Goal: Task Accomplishment & Management: Find specific page/section

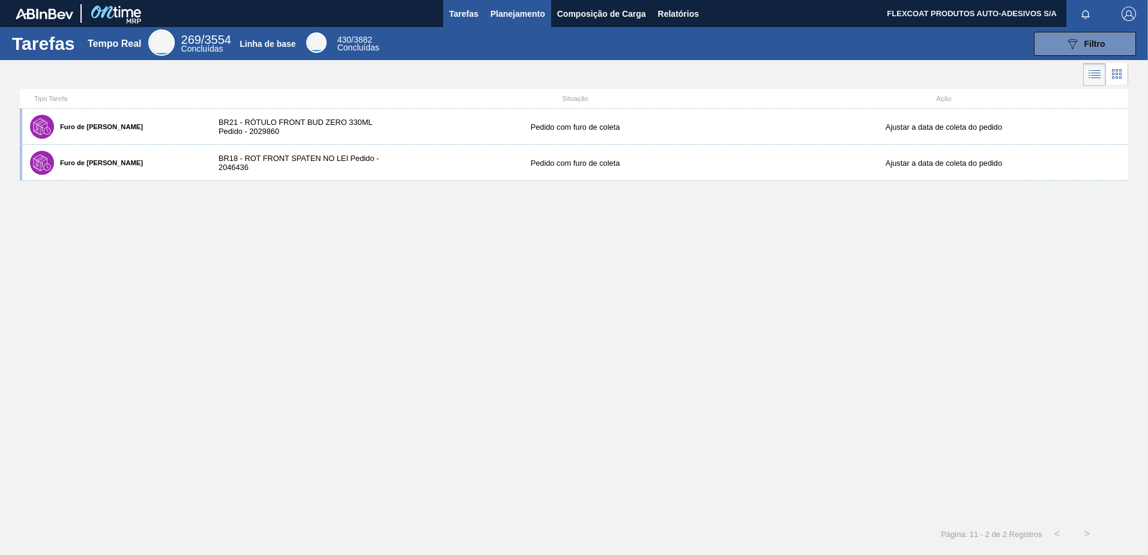
click at [498, 16] on span "Planejamento" at bounding box center [517, 14] width 55 height 14
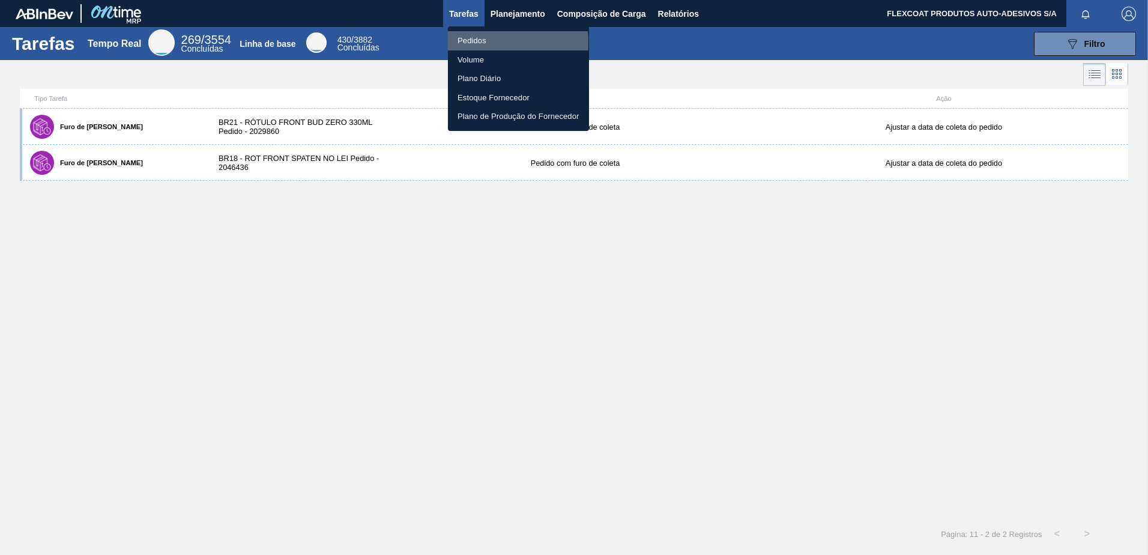
click at [475, 43] on li "Pedidos" at bounding box center [518, 40] width 141 height 19
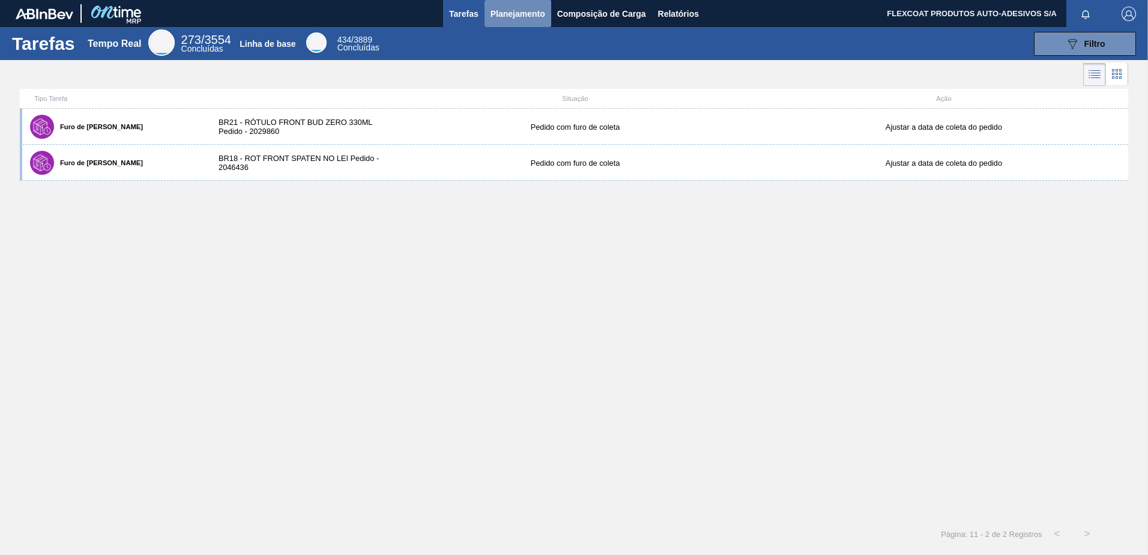
click at [499, 10] on span "Planejamento" at bounding box center [517, 14] width 55 height 14
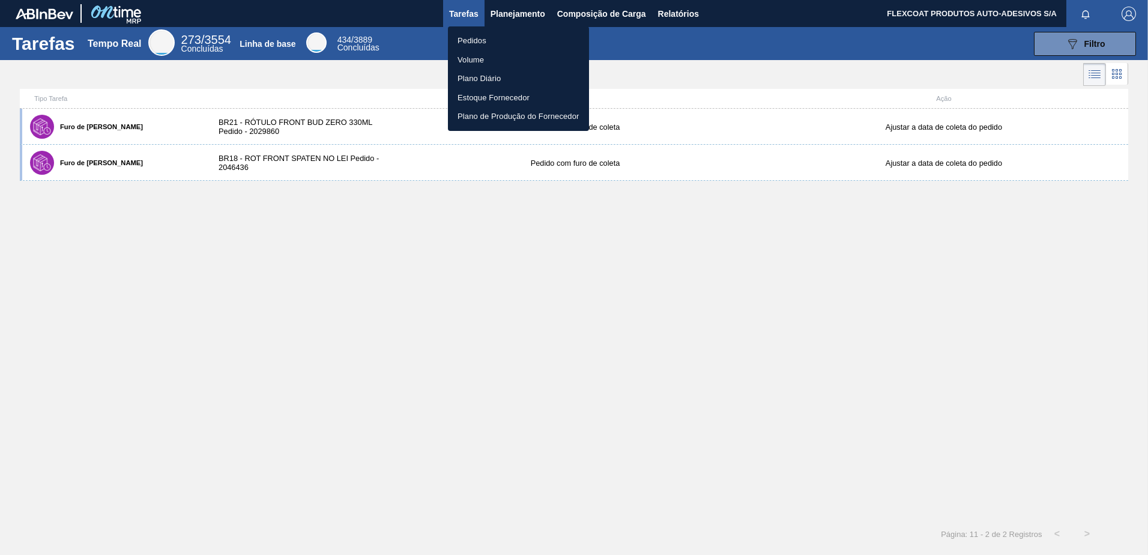
click at [471, 35] on li "Pedidos" at bounding box center [518, 40] width 141 height 19
